Goal: Feedback & Contribution: Submit feedback/report problem

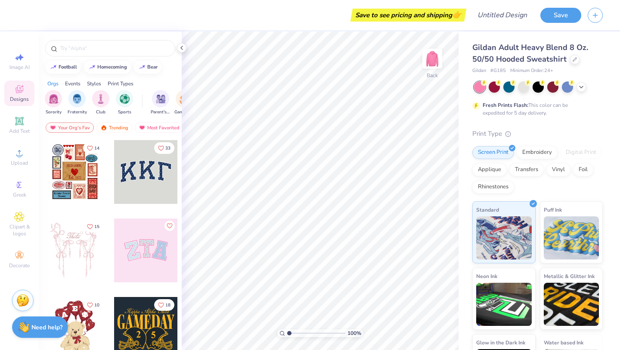
click at [154, 261] on div at bounding box center [146, 250] width 64 height 64
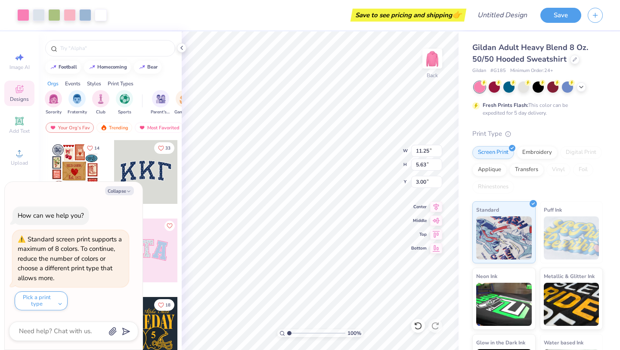
click at [150, 200] on div at bounding box center [146, 172] width 64 height 64
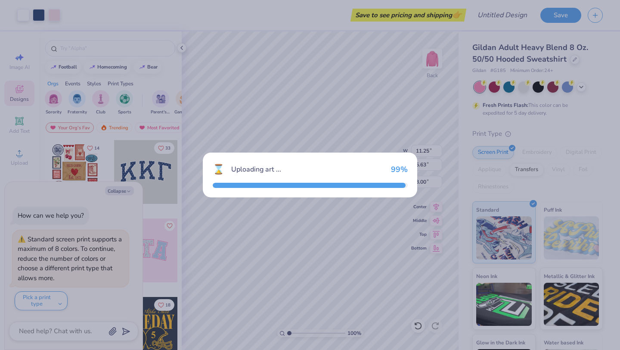
type textarea "x"
type input "12.10"
type input "5.31"
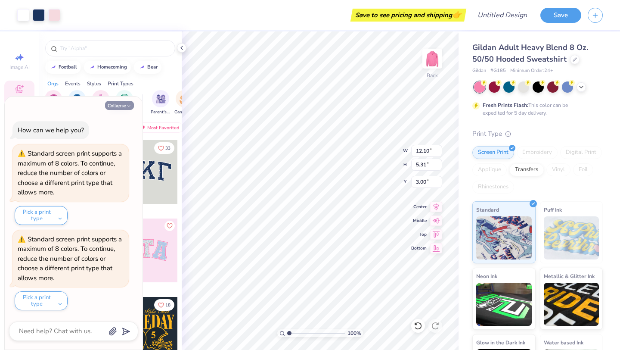
click at [124, 109] on button "Collapse" at bounding box center [119, 105] width 29 height 9
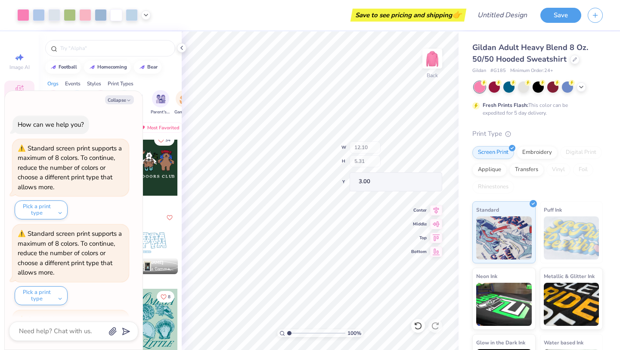
scroll to position [80, 0]
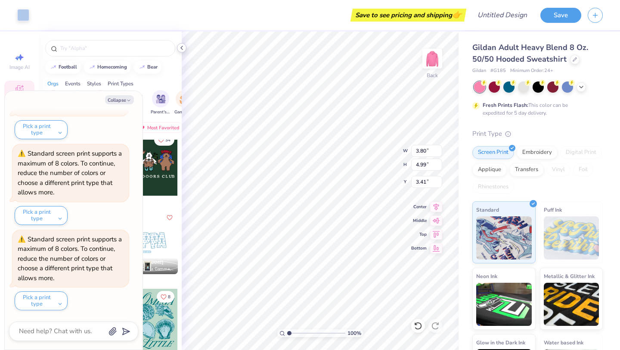
click at [182, 45] on icon at bounding box center [181, 47] width 7 height 7
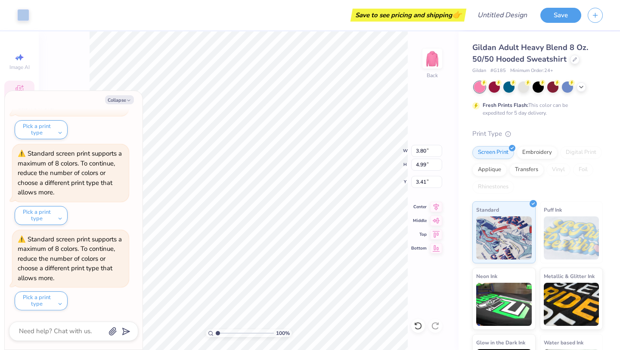
click at [121, 93] on div "Collapse How can we help you? Standard screen print supports a maximum of 8 col…" at bounding box center [74, 220] width 138 height 258
click at [121, 98] on button "Collapse" at bounding box center [119, 99] width 29 height 9
type textarea "x"
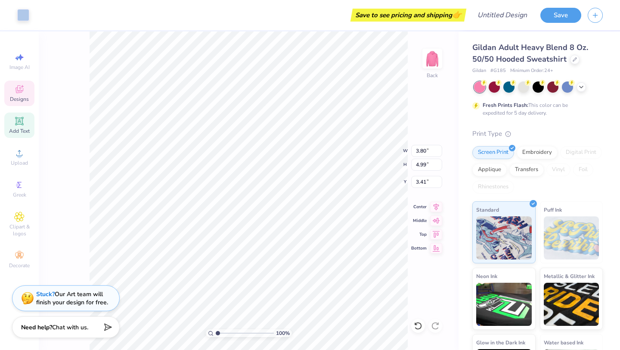
click at [16, 128] on span "Add Text" at bounding box center [19, 130] width 21 height 7
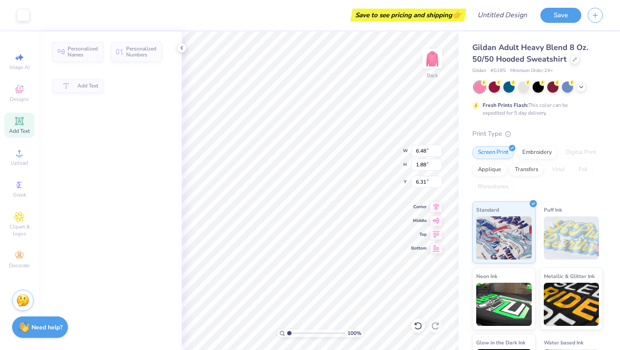
type input "6.48"
type input "1.88"
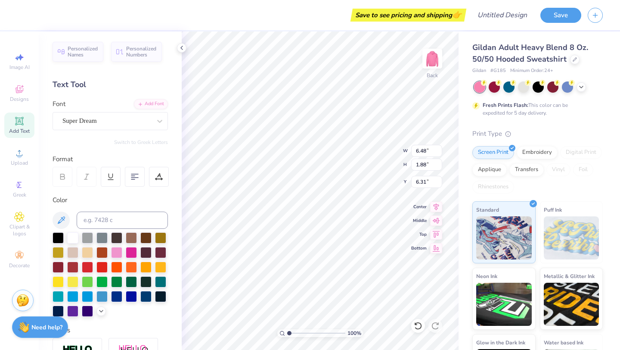
type input "10.23"
type input "3.45"
type input "3.00"
type input "11.05"
type input "5.45"
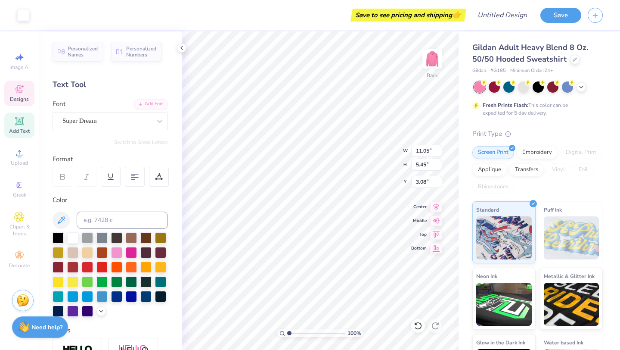
type input "3.00"
click at [25, 190] on div "Greek" at bounding box center [19, 188] width 30 height 25
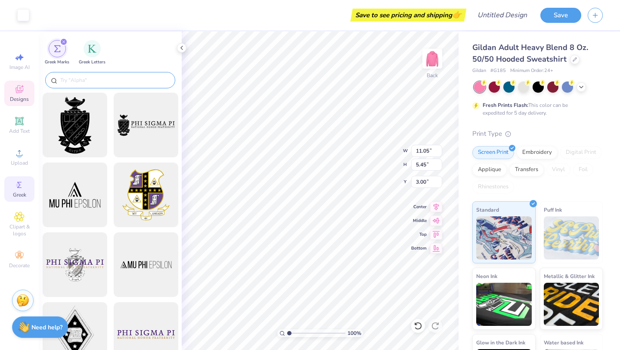
click at [71, 80] on input "text" at bounding box center [114, 80] width 110 height 9
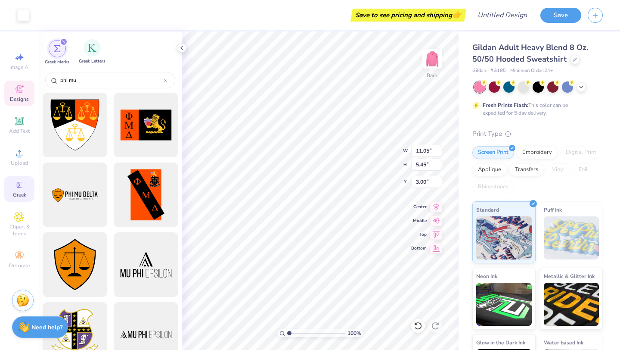
type input "phi mu"
click at [81, 49] on div "Greek Letters" at bounding box center [92, 51] width 27 height 25
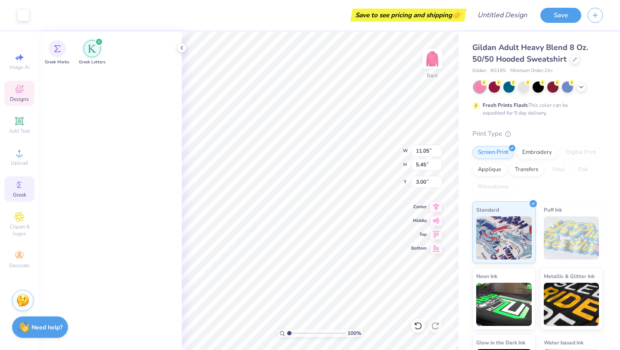
scroll to position [1151, 0]
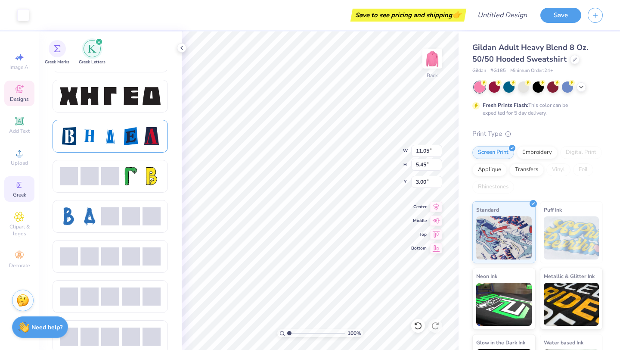
type input "3.45"
type input "4.49"
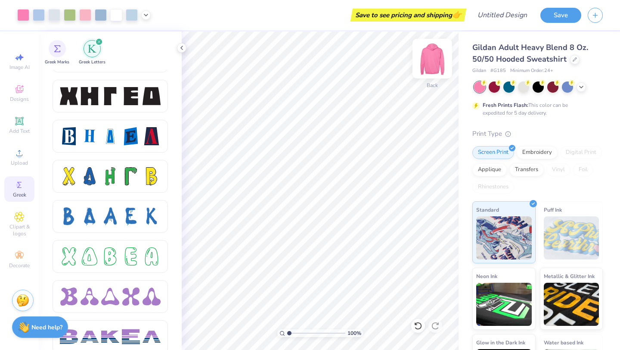
click at [432, 60] on img at bounding box center [432, 58] width 34 height 34
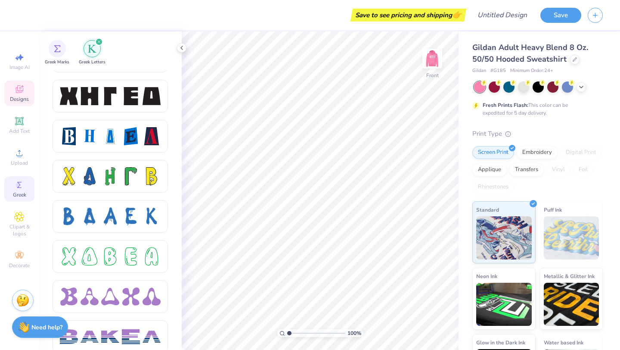
click at [19, 96] on span "Designs" at bounding box center [19, 99] width 19 height 7
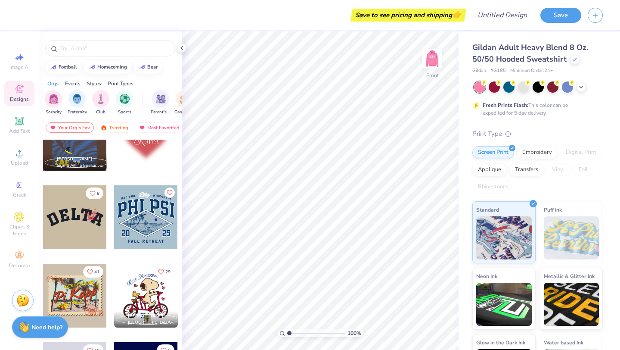
scroll to position [2249, 0]
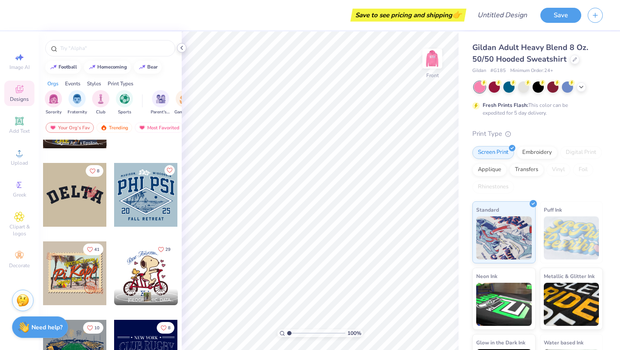
click at [183, 51] on div at bounding box center [181, 47] width 9 height 9
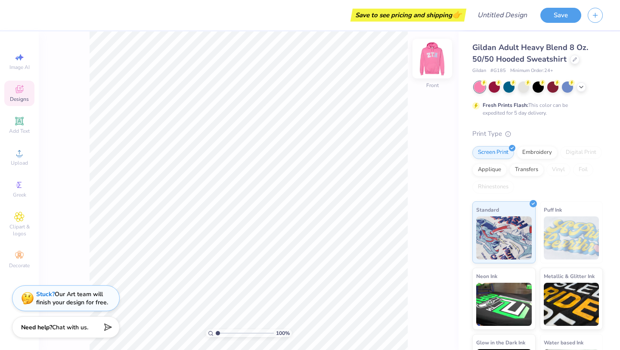
click at [436, 62] on img at bounding box center [432, 58] width 34 height 34
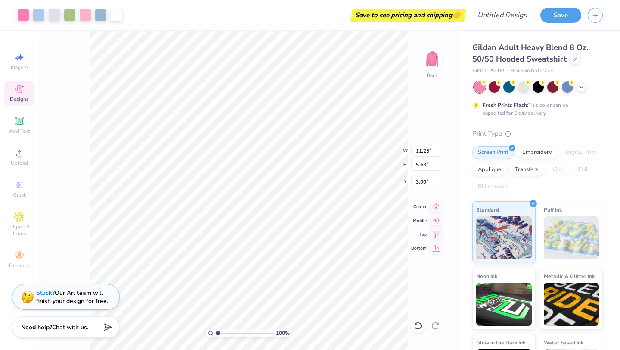
click at [91, 298] on div "Stuck? Our Art team will finish your design for free." at bounding box center [72, 296] width 72 height 16
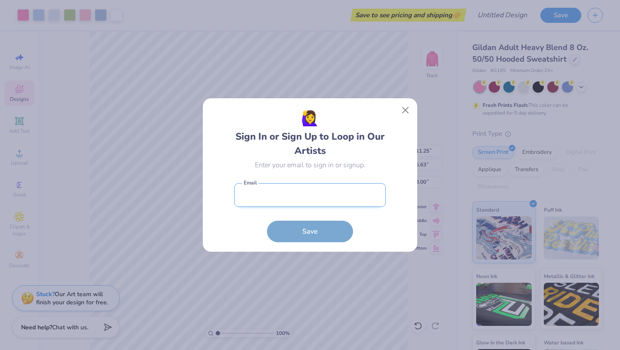
click at [319, 200] on input "email" at bounding box center [310, 195] width 152 height 24
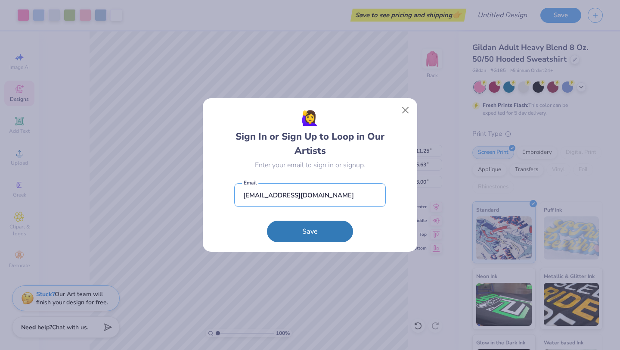
type input "[EMAIL_ADDRESS][DOMAIN_NAME]"
click at [267, 225] on form "[EMAIL_ADDRESS][DOMAIN_NAME] Email Save" at bounding box center [310, 210] width 152 height 63
click at [269, 228] on button "Save" at bounding box center [310, 231] width 86 height 22
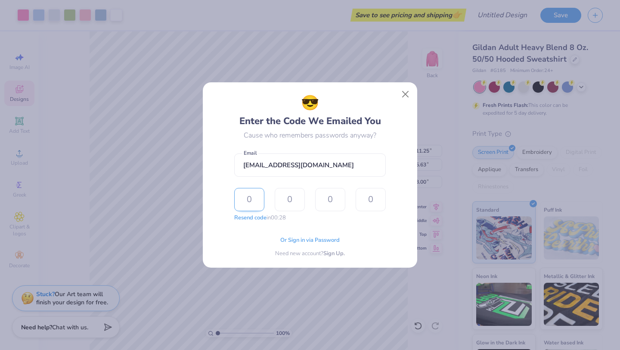
click at [254, 195] on input "text" at bounding box center [249, 199] width 30 height 23
type input "5"
type input "9"
type input "8"
type input "7"
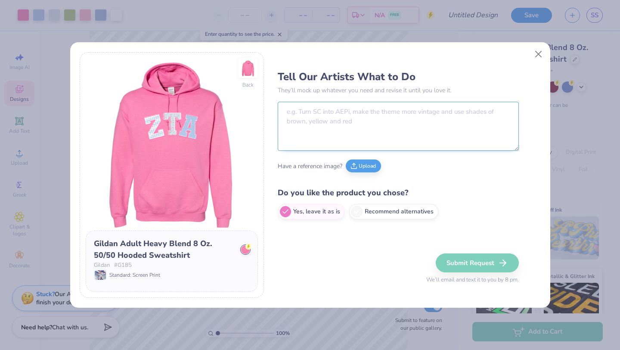
click at [350, 128] on textarea at bounding box center [398, 126] width 241 height 49
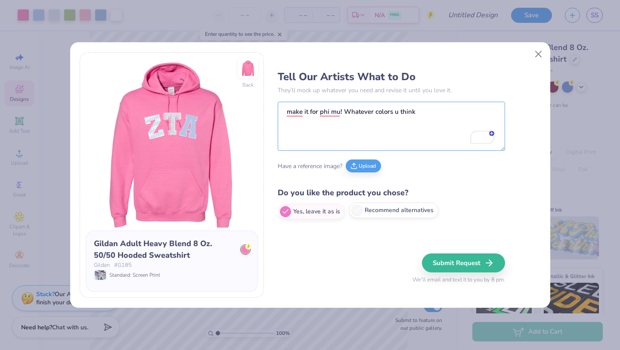
type textarea "make it for phi mu! Whatever colors u think"
click at [362, 214] on label "Recommend alternatives" at bounding box center [393, 209] width 89 height 15
click at [283, 214] on input "Recommend alternatives" at bounding box center [281, 212] width 6 height 6
radio input "true"
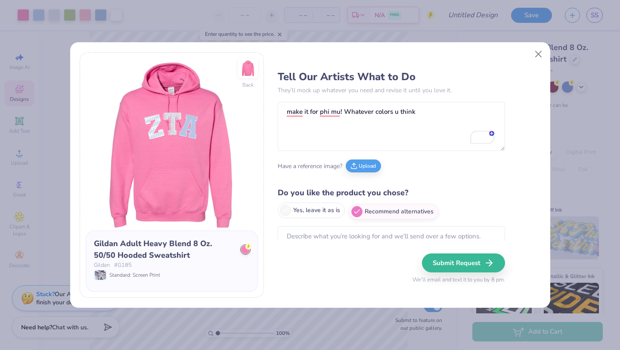
click at [334, 211] on label "Yes, leave it as is" at bounding box center [311, 209] width 67 height 15
click at [283, 211] on input "Yes, leave it as is" at bounding box center [281, 212] width 6 height 6
radio input "true"
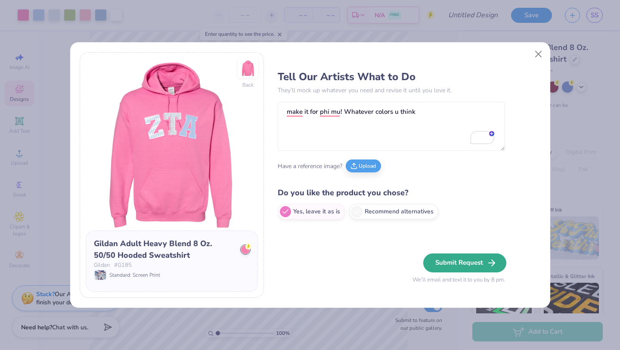
click at [479, 258] on button "Submit Request" at bounding box center [464, 262] width 83 height 19
